Goal: Task Accomplishment & Management: Manage account settings

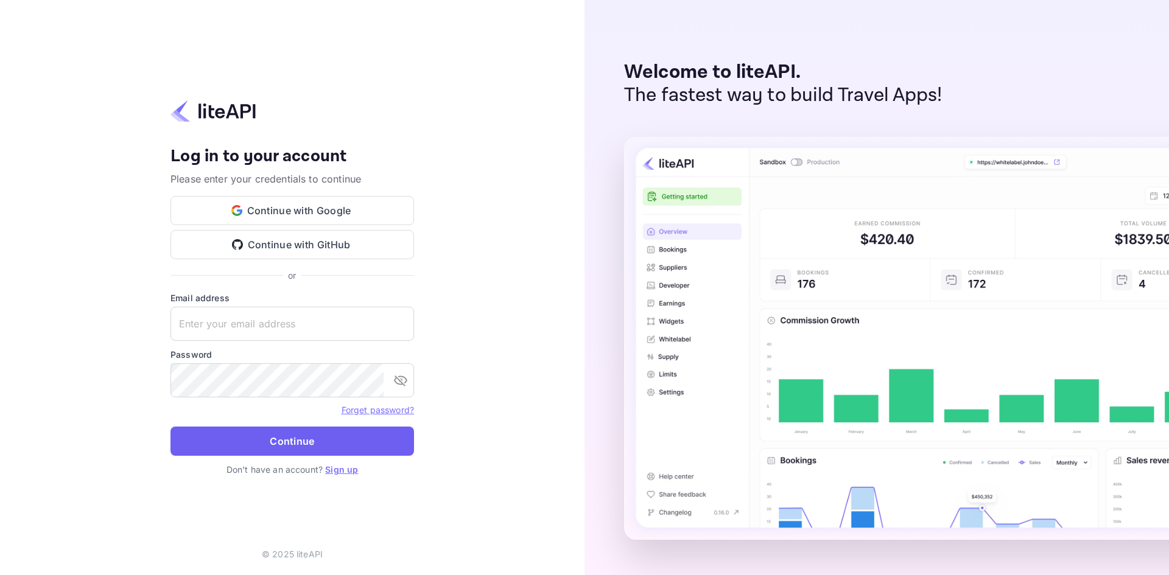
type input "wilyjose@gmail.com"
click at [282, 433] on button "Continue" at bounding box center [292, 441] width 244 height 29
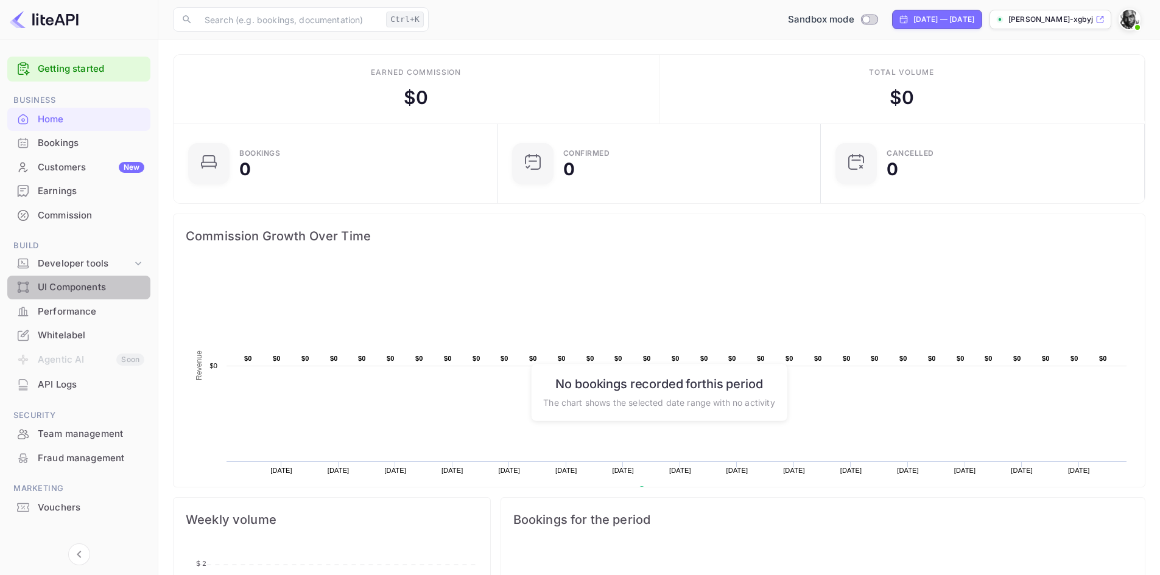
click at [77, 287] on div "UI Components" at bounding box center [91, 288] width 107 height 14
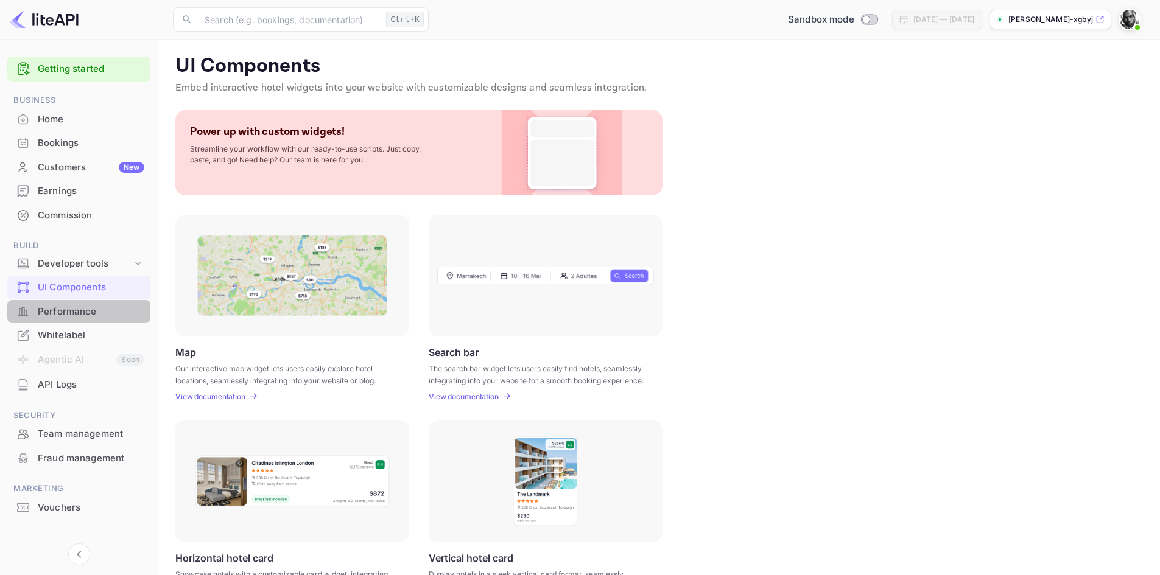
click at [71, 310] on div "Performance" at bounding box center [91, 312] width 107 height 14
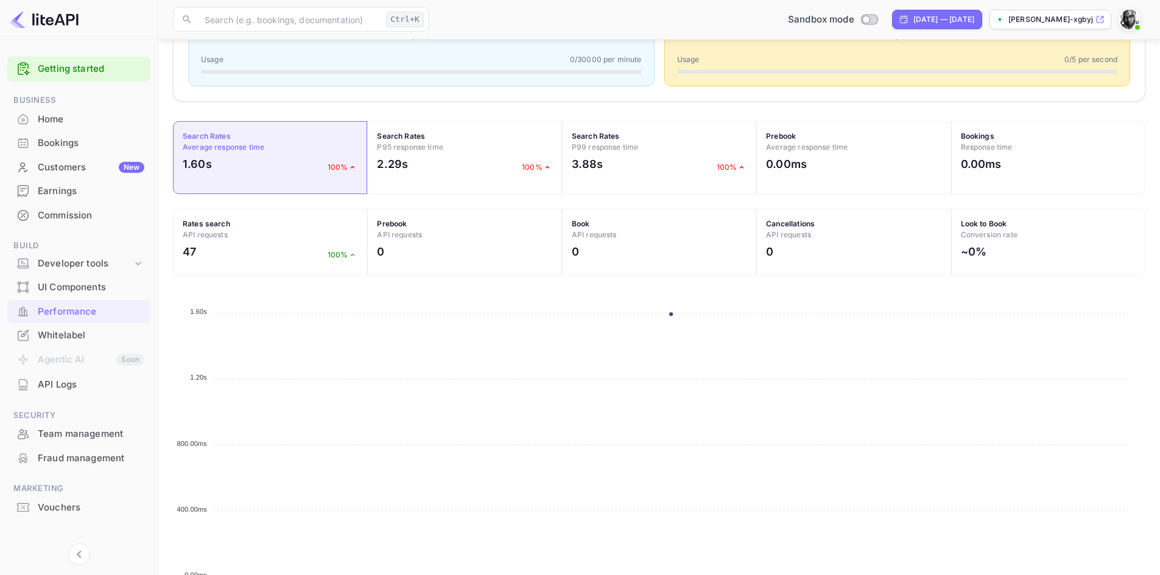
scroll to position [359, 0]
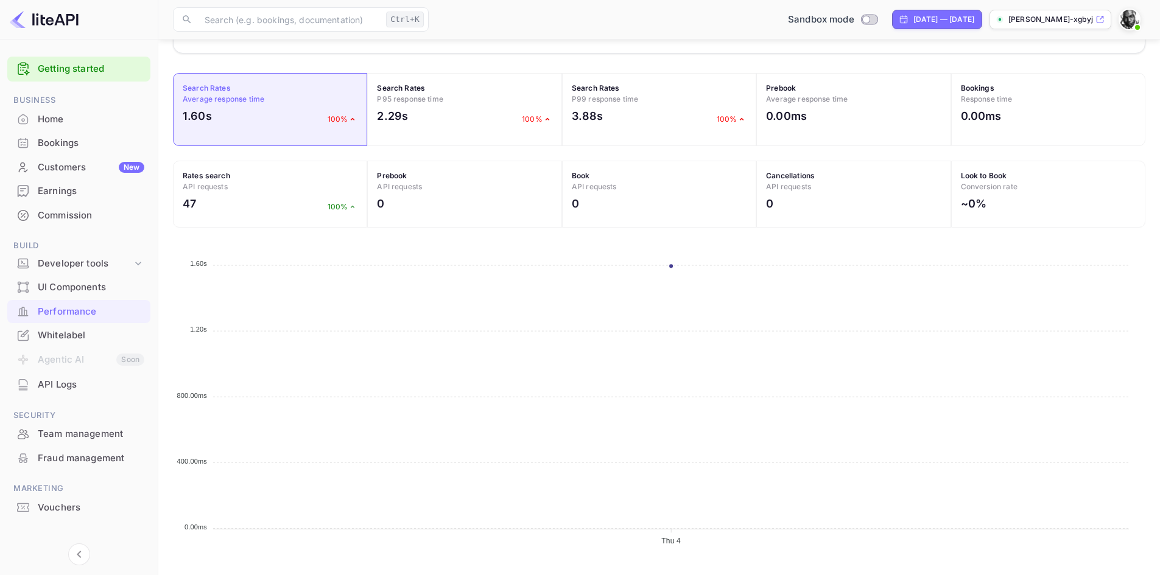
click at [1101, 18] on icon at bounding box center [1099, 19] width 7 height 7
click at [72, 382] on div "API Logs" at bounding box center [91, 385] width 107 height 14
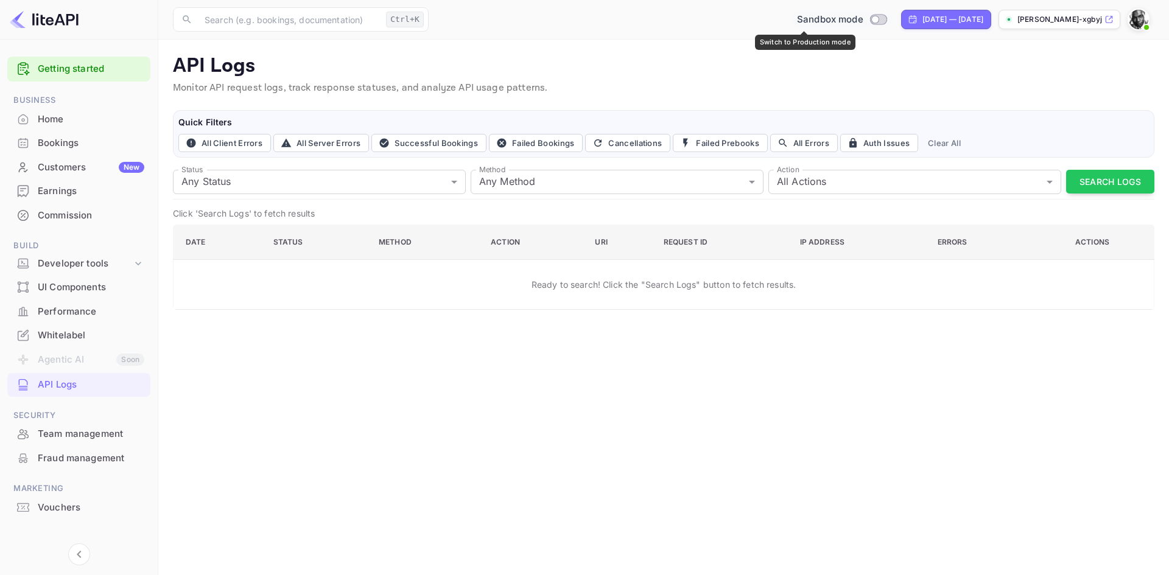
click at [863, 19] on input "Switch to Production mode" at bounding box center [875, 19] width 24 height 8
checkbox input "false"
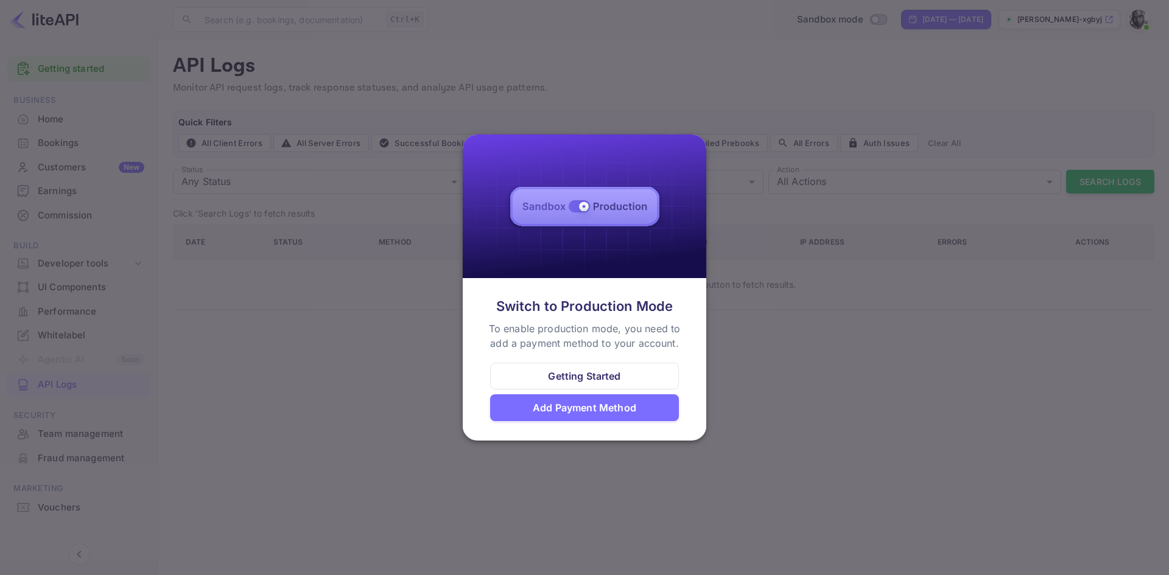
click at [584, 407] on div "Add Payment Method" at bounding box center [584, 408] width 103 height 15
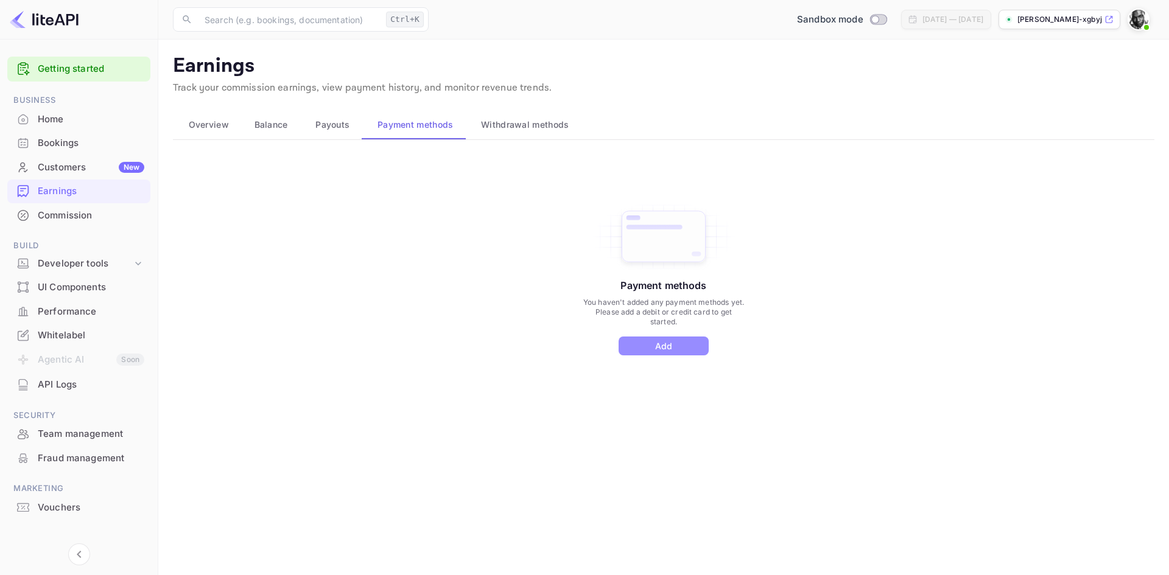
click at [667, 348] on button "Add" at bounding box center [664, 346] width 90 height 19
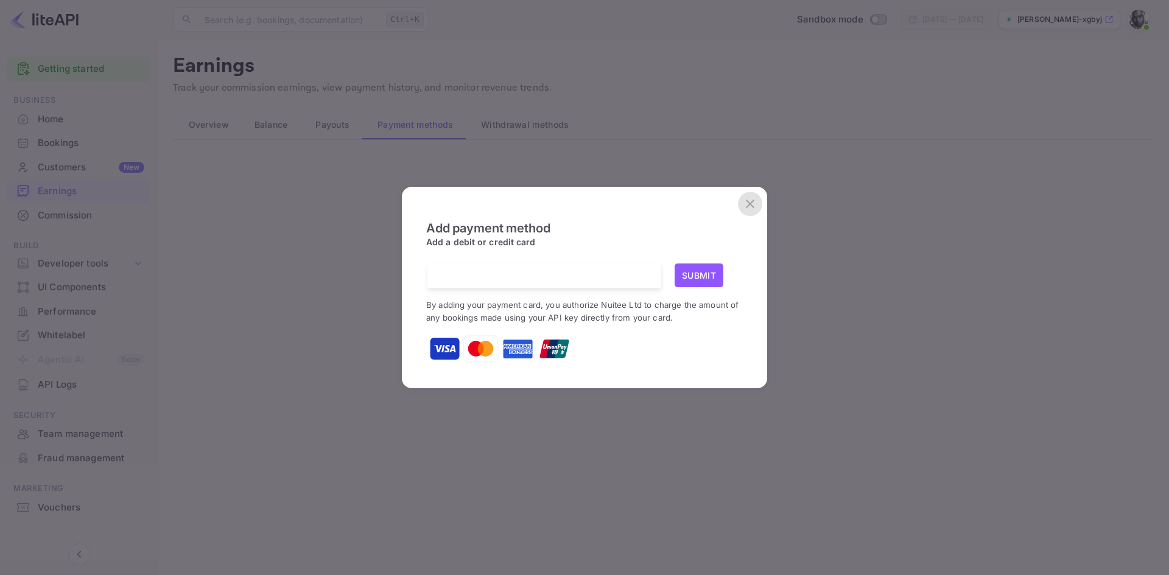
click at [749, 202] on icon "close" at bounding box center [750, 204] width 9 height 9
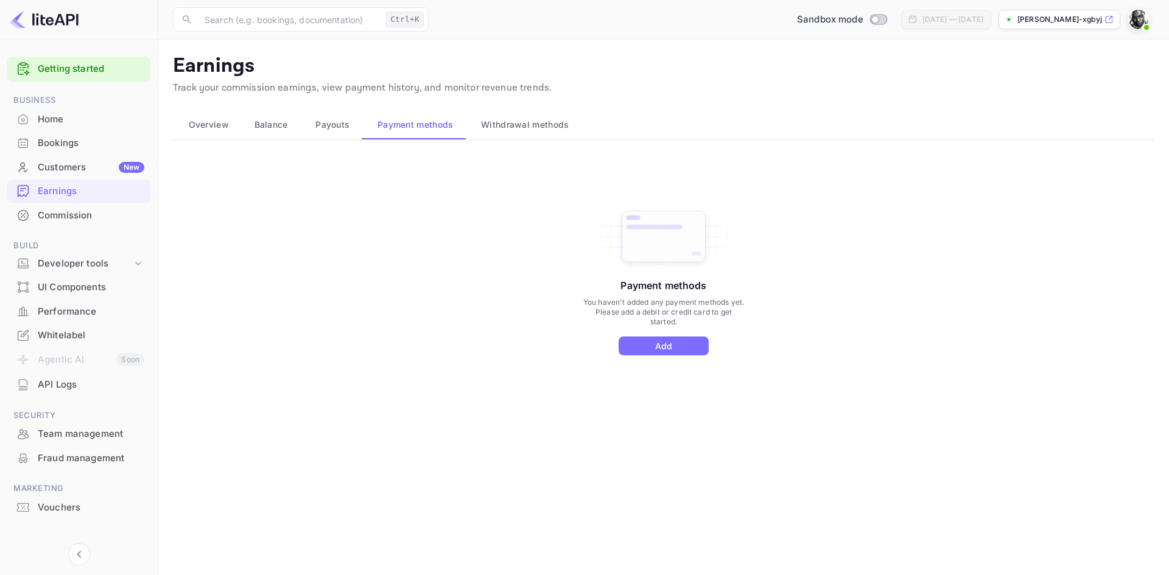
click at [511, 125] on span "Withdrawal methods" at bounding box center [525, 124] width 88 height 15
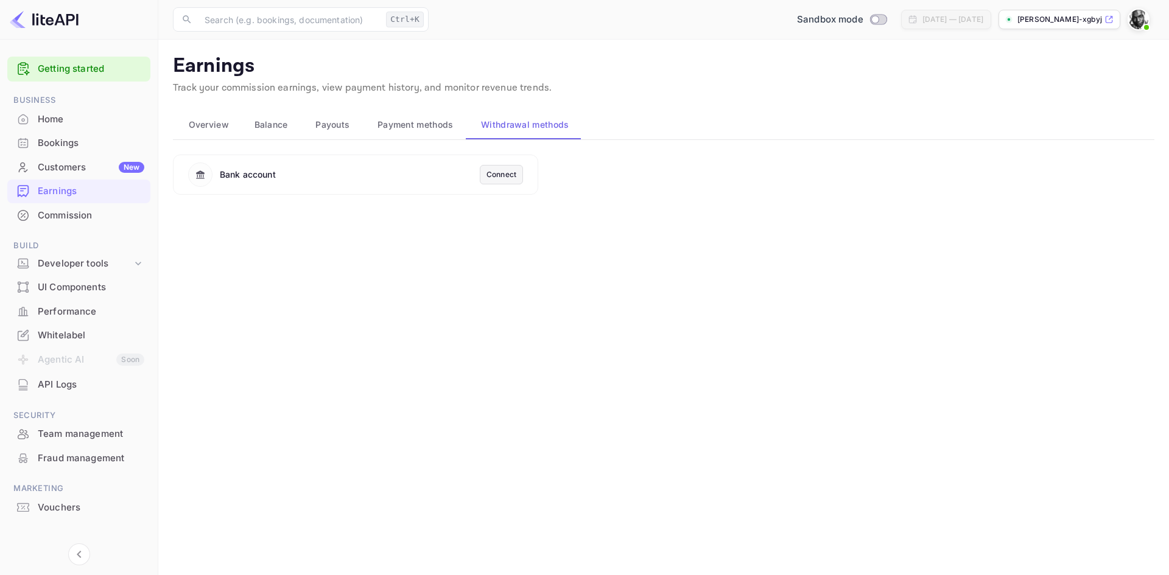
click at [497, 172] on div "Connect" at bounding box center [501, 174] width 30 height 11
